Goal: Task Accomplishment & Management: Use online tool/utility

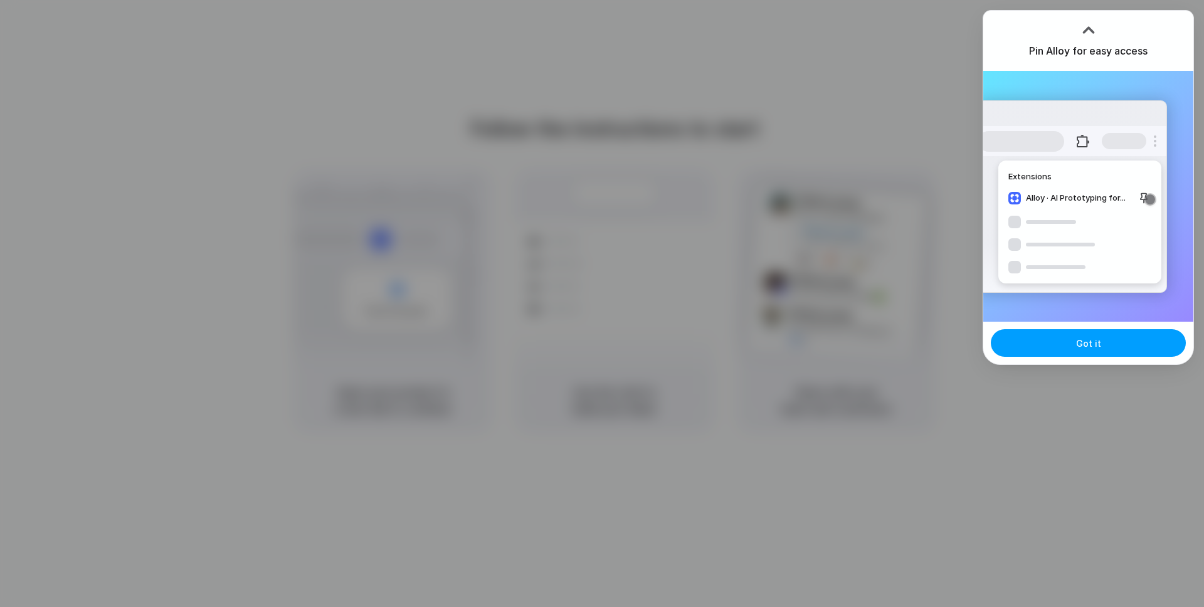
click at [1089, 344] on span "Got it" at bounding box center [1088, 343] width 25 height 13
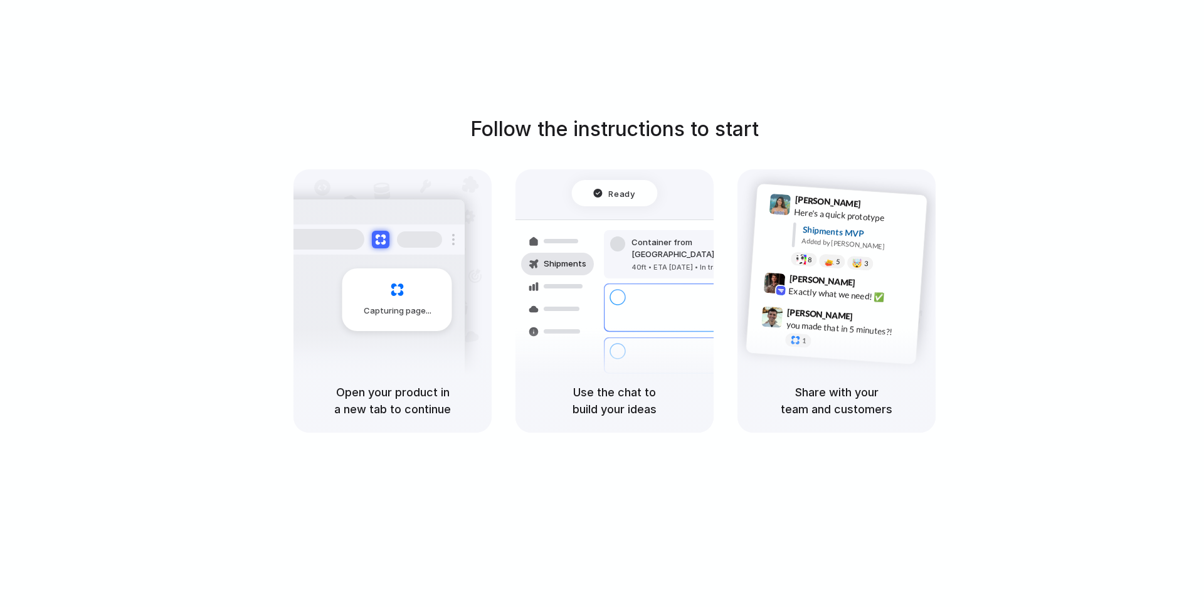
click at [565, 113] on div "Follow the instructions to start Capturing page Open your product in a new tab …" at bounding box center [614, 316] width 1229 height 632
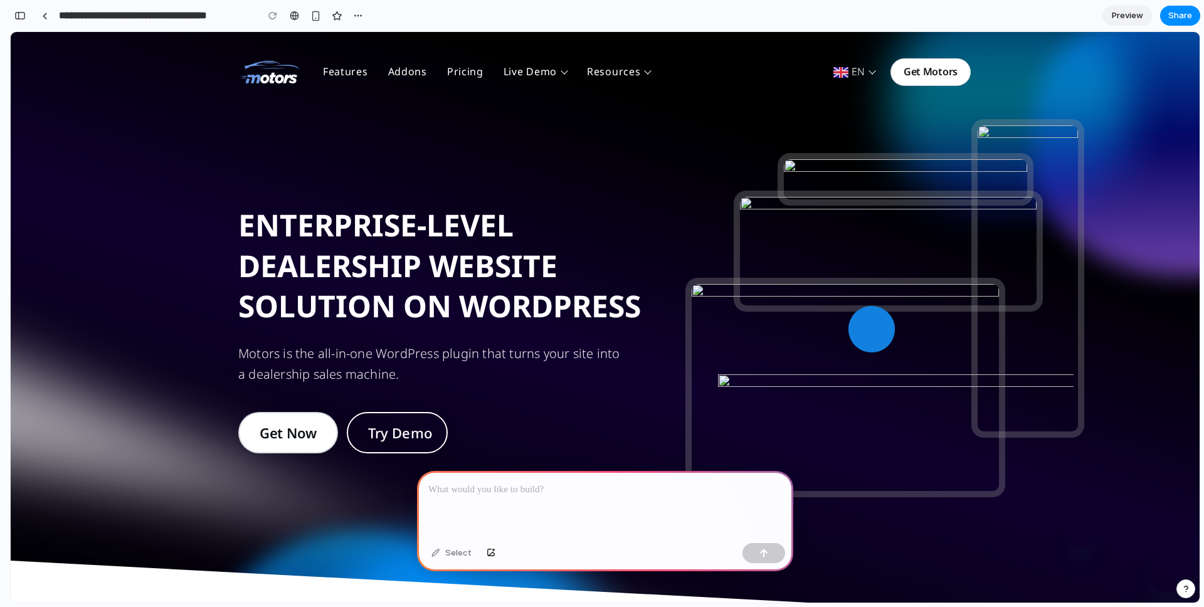
click at [474, 492] on p at bounding box center [605, 489] width 354 height 15
click at [455, 550] on div "Select" at bounding box center [451, 553] width 53 height 20
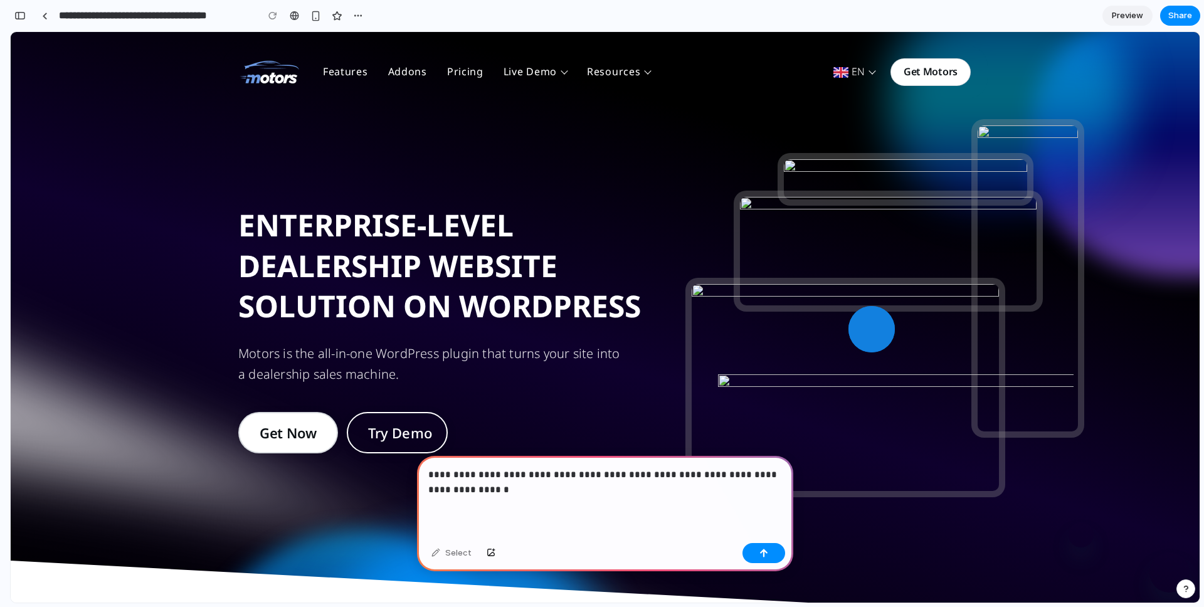
click at [471, 491] on p "**********" at bounding box center [605, 482] width 354 height 30
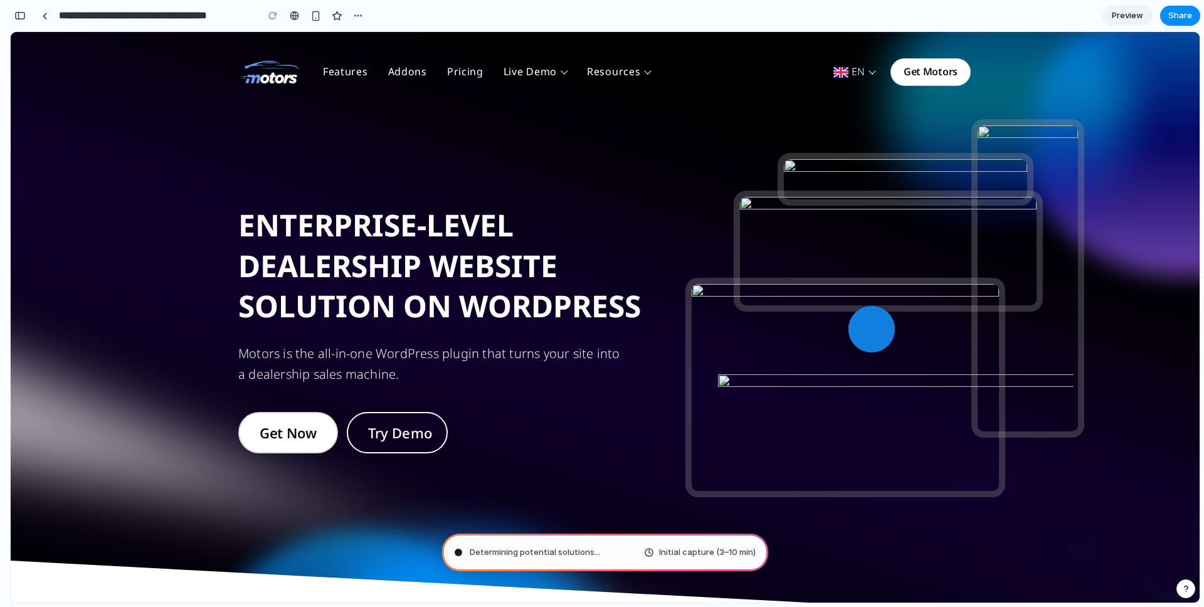
type input "**********"
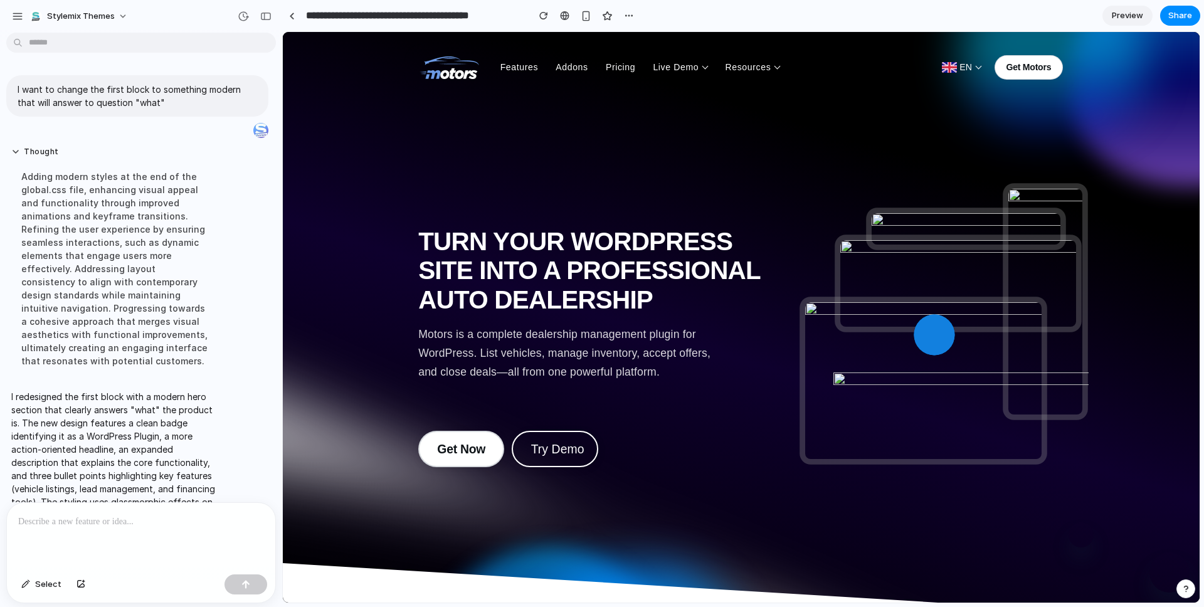
scroll to position [71, 0]
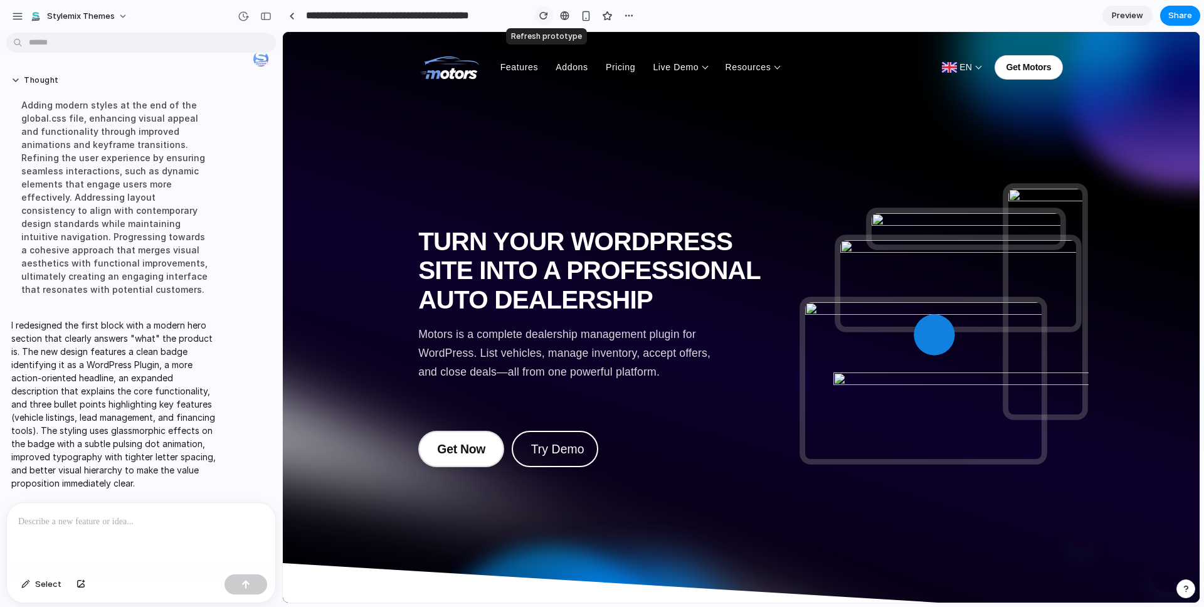
click at [539, 9] on button "button" at bounding box center [543, 15] width 19 height 19
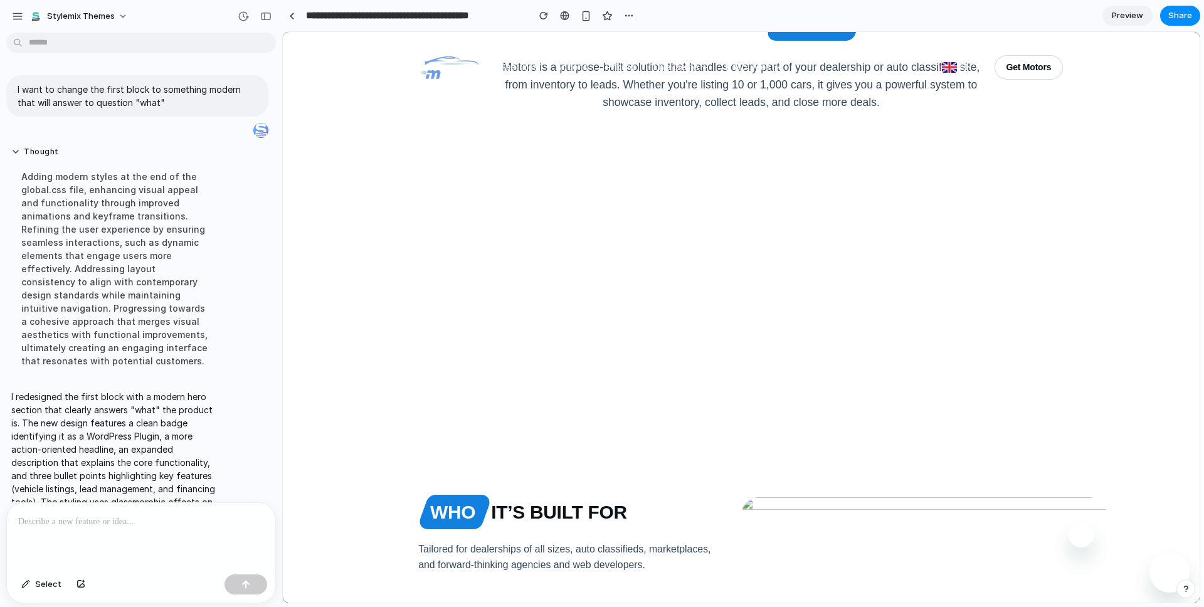
scroll to position [0, 0]
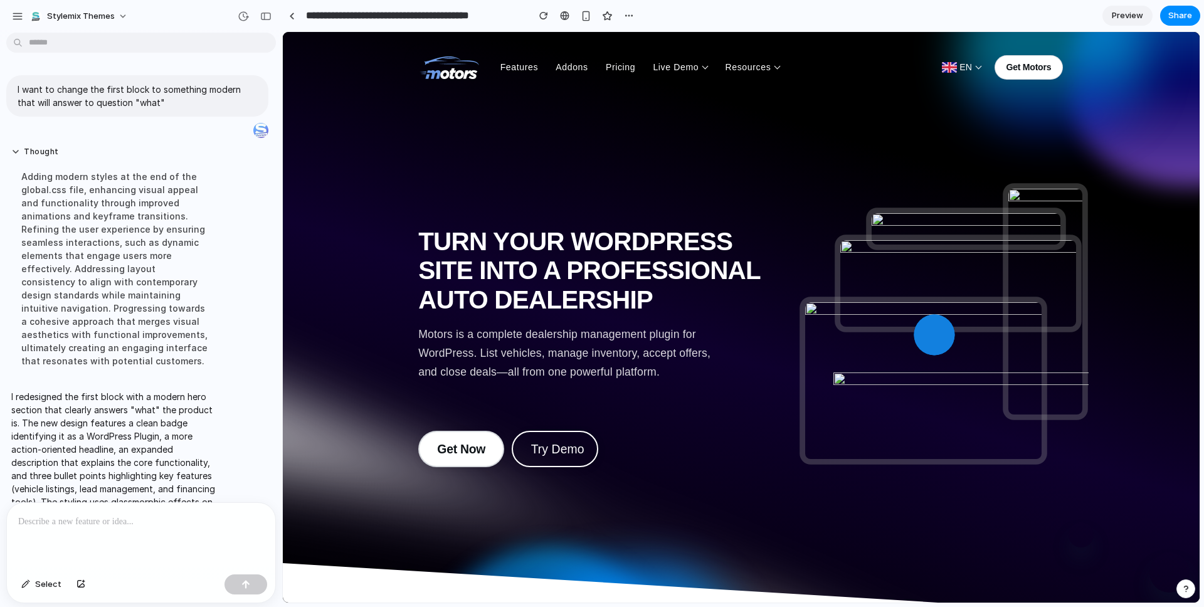
click at [1127, 21] on span "Preview" at bounding box center [1127, 15] width 31 height 13
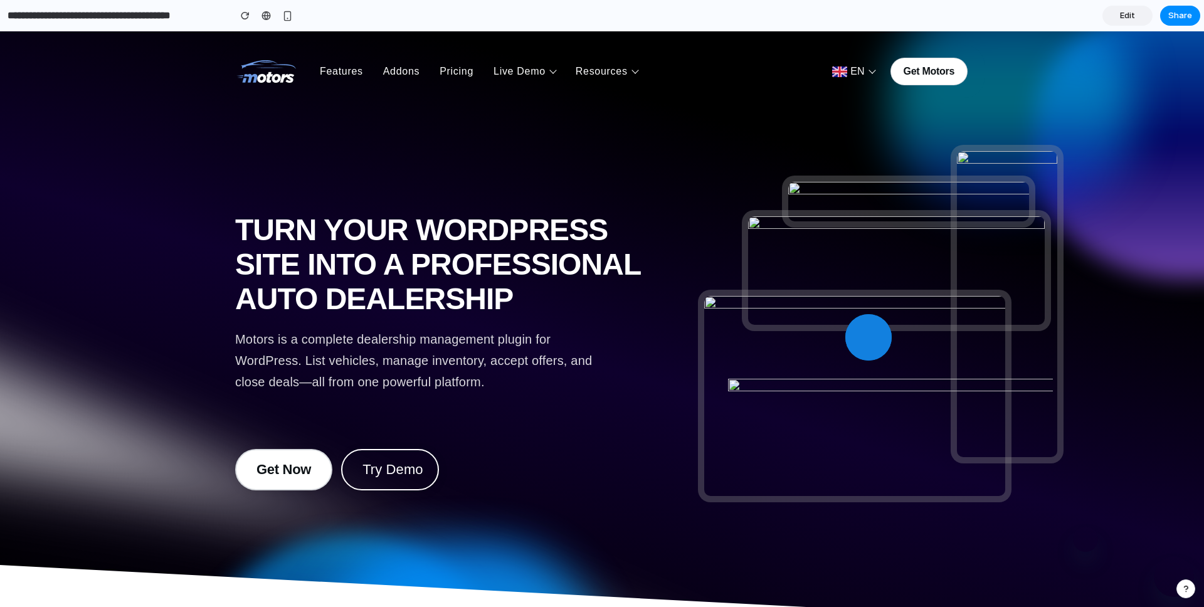
click at [1126, 14] on span "Edit" at bounding box center [1127, 15] width 15 height 13
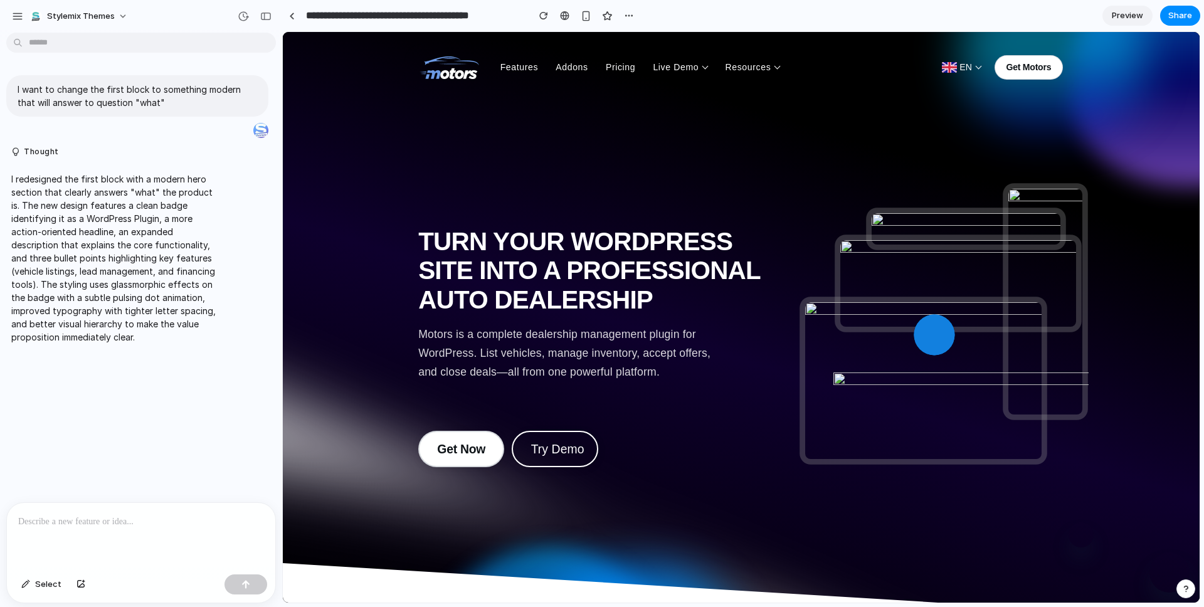
click at [118, 3] on div "Stylemix Themes" at bounding box center [141, 15] width 282 height 30
click at [108, 21] on span "Stylemix Themes" at bounding box center [81, 16] width 68 height 13
click at [23, 20] on div "Settings Invite members Change theme Sign out" at bounding box center [602, 303] width 1204 height 607
click at [22, 20] on div "button" at bounding box center [17, 16] width 11 height 11
click at [121, 14] on button "Stylemix Themes" at bounding box center [79, 16] width 110 height 20
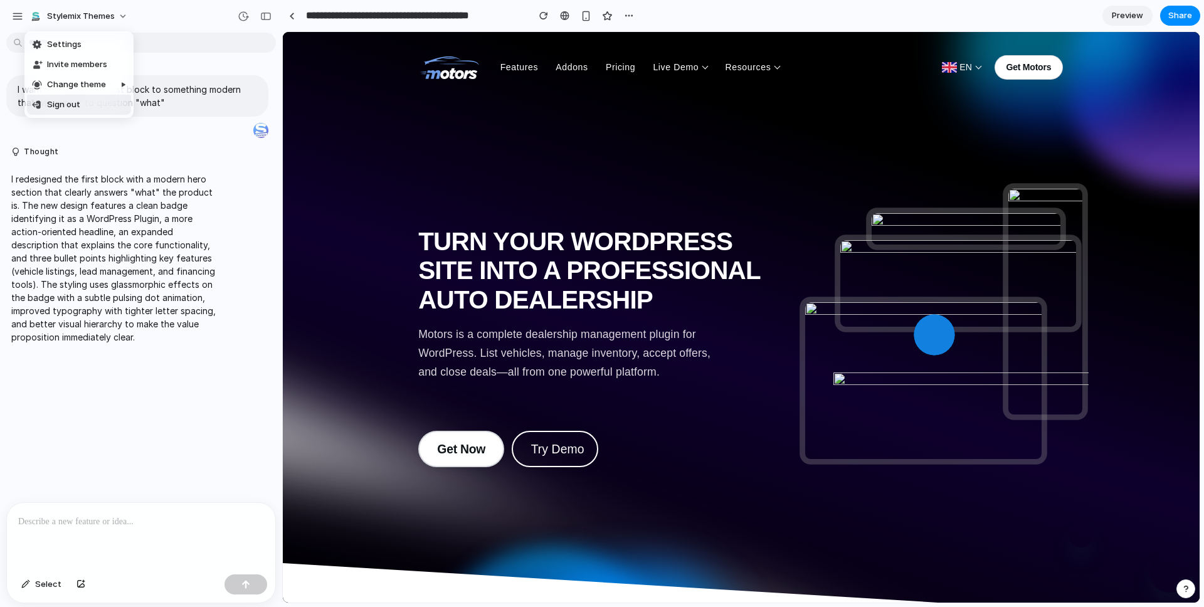
click at [90, 105] on li "Sign out" at bounding box center [79, 105] width 104 height 20
